Goal: Browse casually

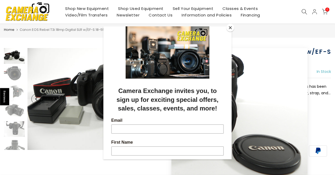
scroll to position [14, 0]
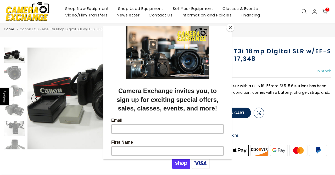
click at [229, 30] on button "Close" at bounding box center [230, 28] width 8 height 8
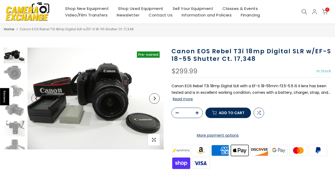
scroll to position [13, 0]
click at [151, 99] on button "Next" at bounding box center [154, 98] width 10 height 10
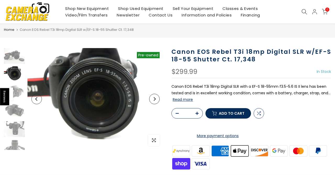
scroll to position [14, 0]
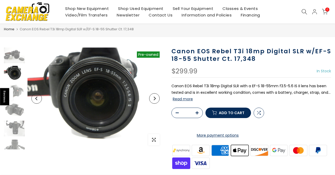
click at [152, 99] on button "Next" at bounding box center [154, 98] width 10 height 10
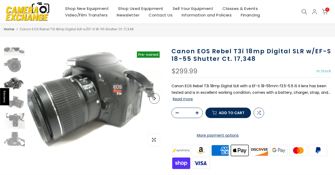
scroll to position [10, 0]
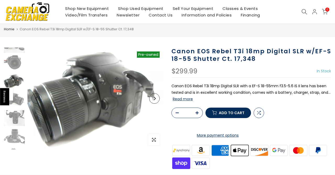
click at [154, 99] on icon "Next" at bounding box center [155, 99] width 4 height 4
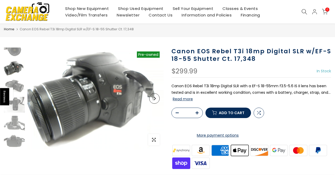
scroll to position [29, 0]
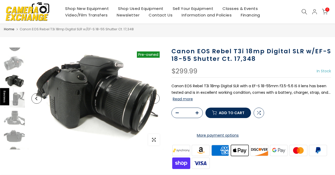
click at [152, 97] on button "Next" at bounding box center [154, 98] width 10 height 10
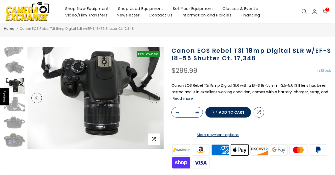
scroll to position [13, 0]
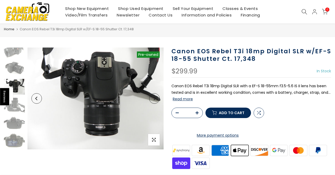
click at [153, 100] on icon "Next" at bounding box center [155, 99] width 4 height 4
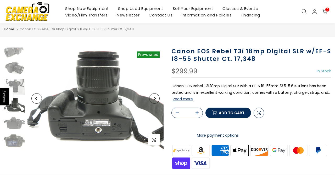
click at [152, 103] on button "Next" at bounding box center [154, 98] width 10 height 10
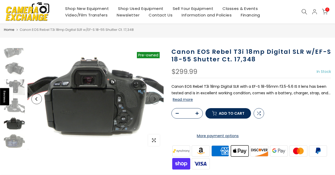
scroll to position [14, 0]
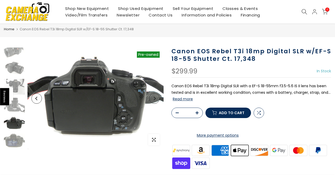
click at [156, 98] on icon "Next" at bounding box center [155, 99] width 4 height 4
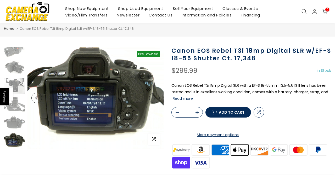
scroll to position [13, 0]
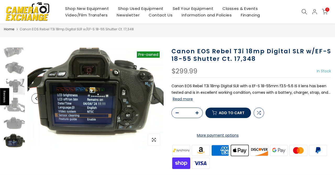
click at [156, 98] on icon "Next" at bounding box center [155, 99] width 4 height 4
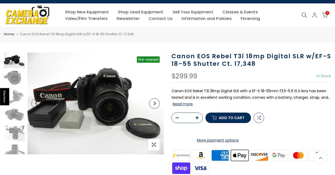
scroll to position [0, 0]
